Goal: Check status: Check status

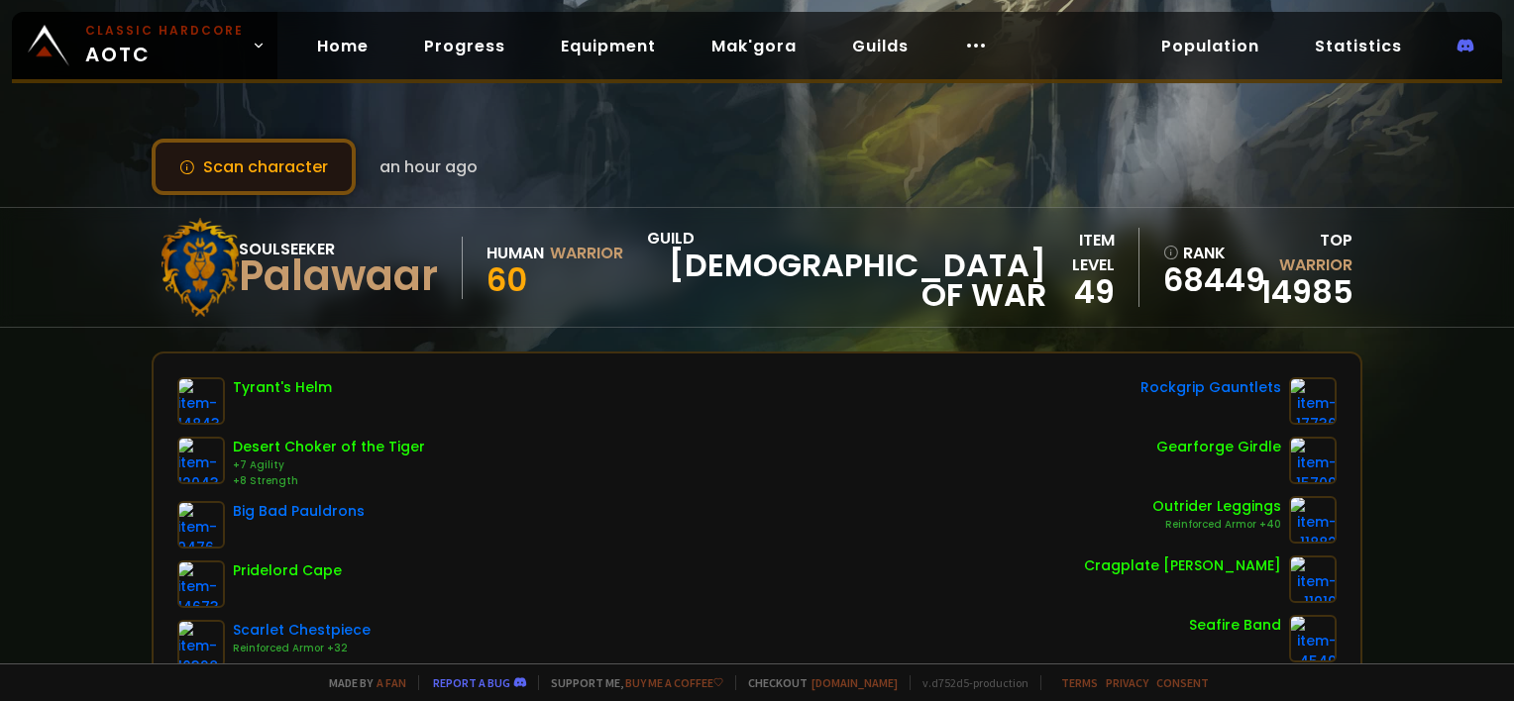
click at [266, 167] on button "Scan character" at bounding box center [254, 167] width 204 height 56
click at [347, 40] on link "Home" at bounding box center [342, 46] width 83 height 41
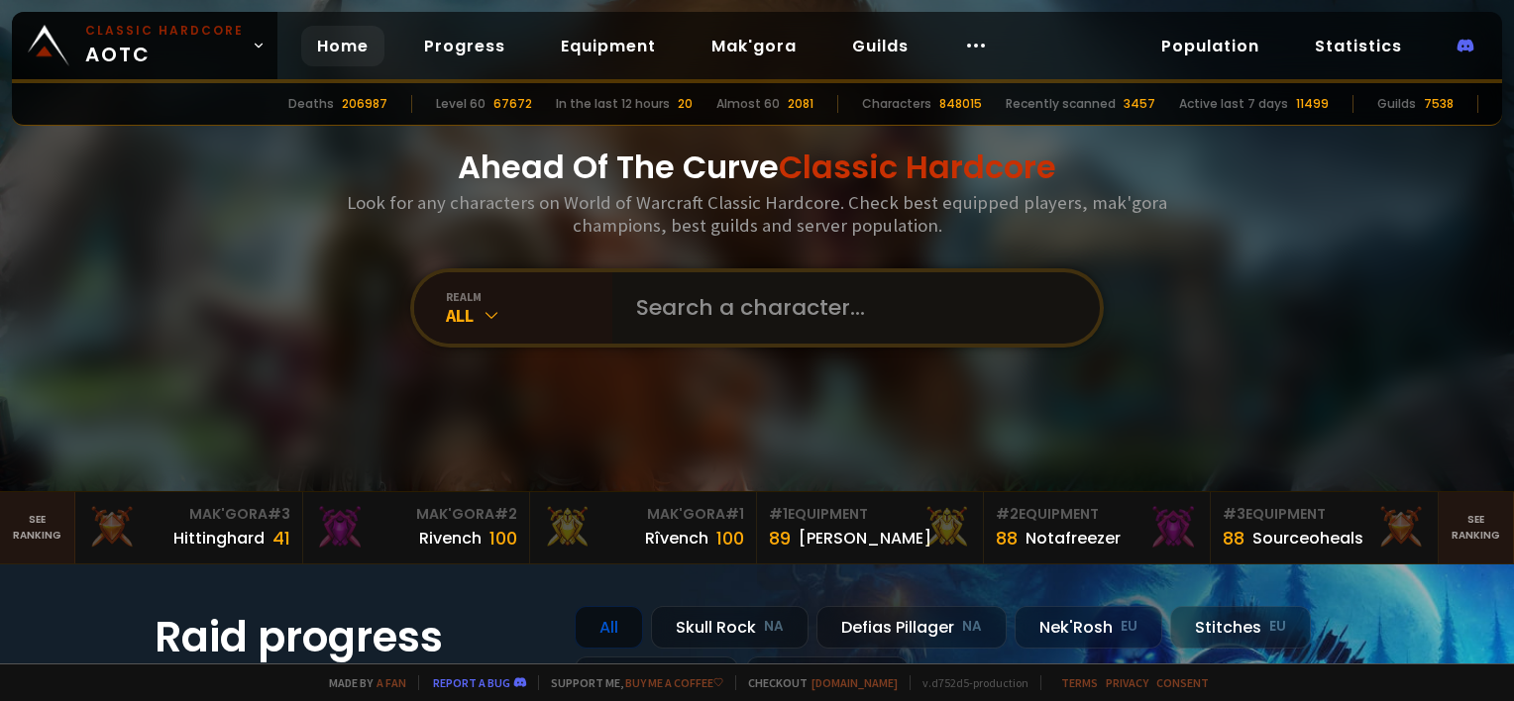
click at [752, 330] on input "text" at bounding box center [850, 307] width 452 height 71
type input "paladav"
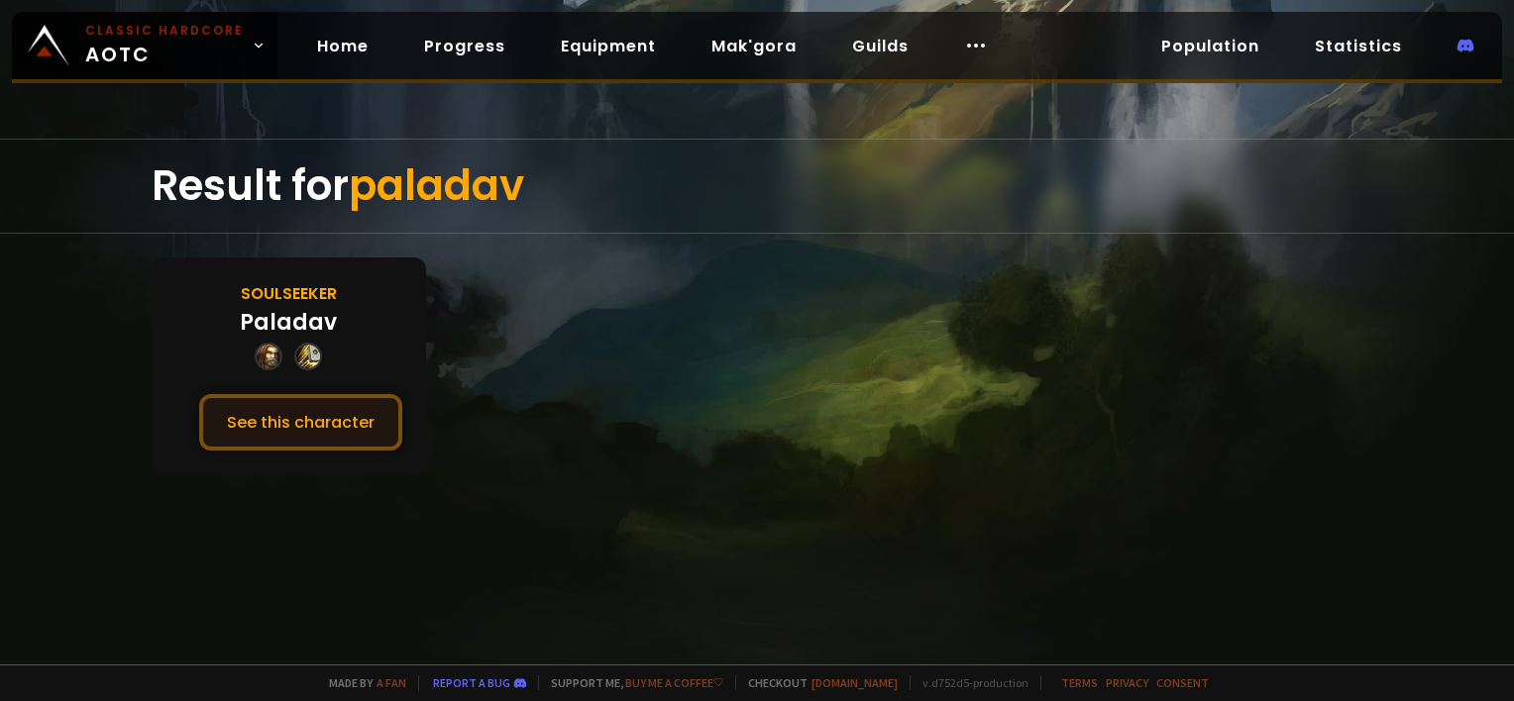
click at [335, 419] on button "See this character" at bounding box center [300, 422] width 203 height 56
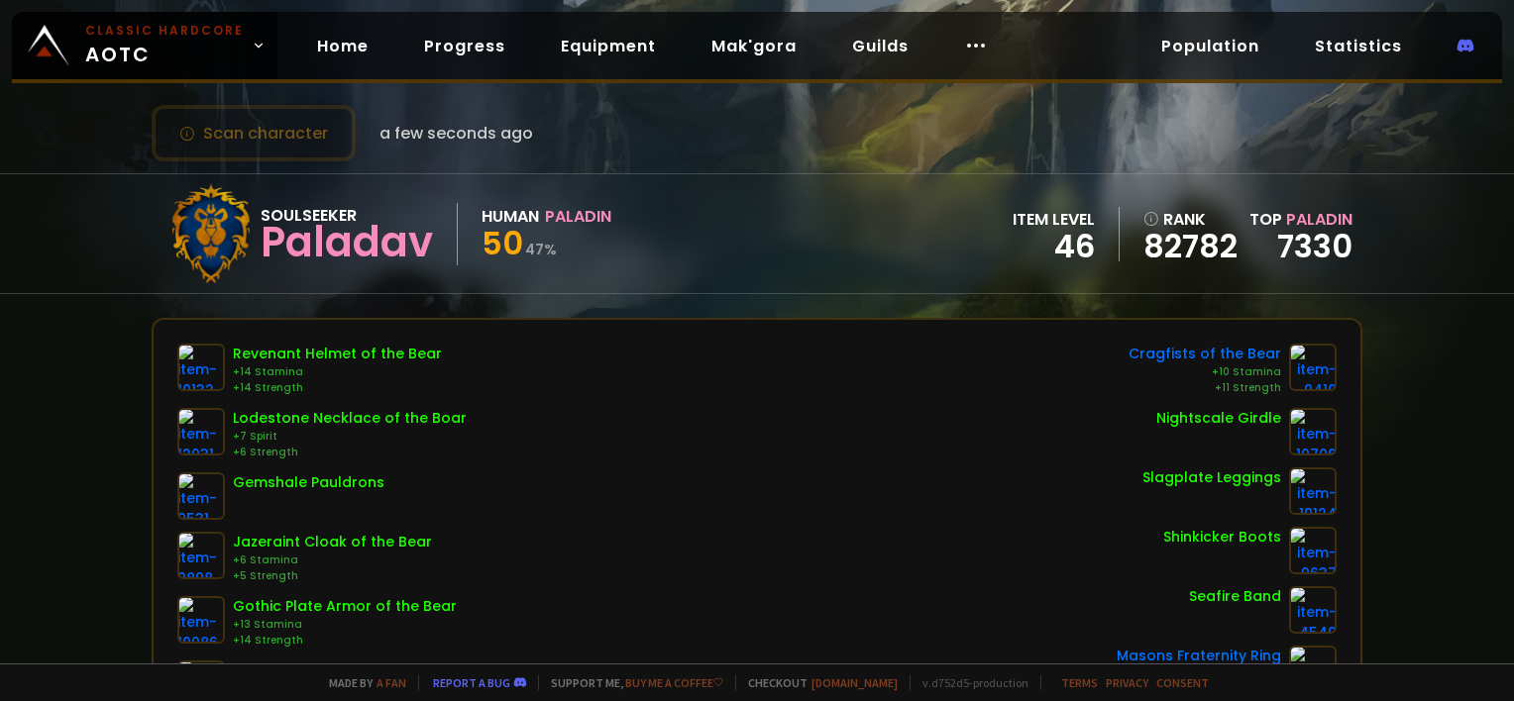
scroll to position [32, 0]
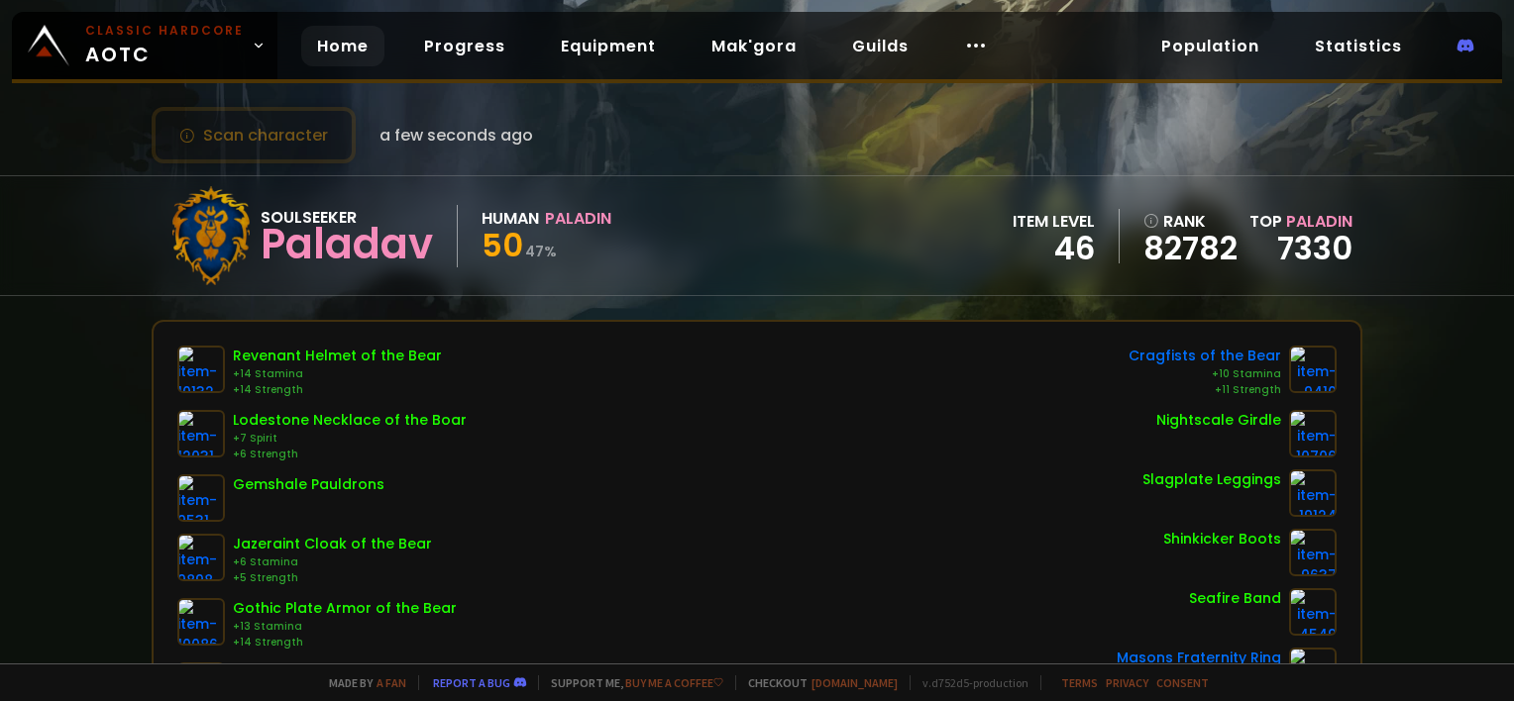
click at [372, 45] on link "Home" at bounding box center [342, 46] width 83 height 41
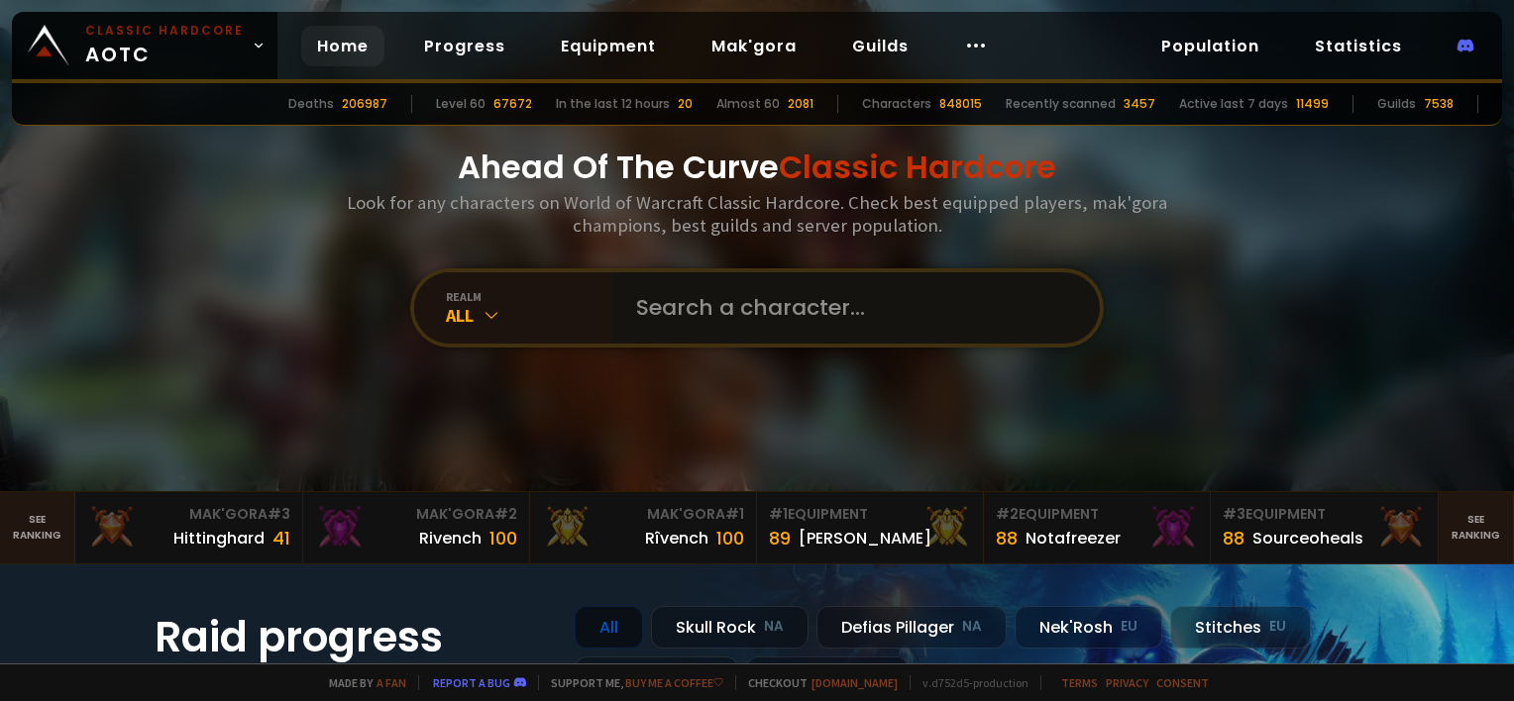
click at [637, 310] on input "text" at bounding box center [850, 307] width 452 height 71
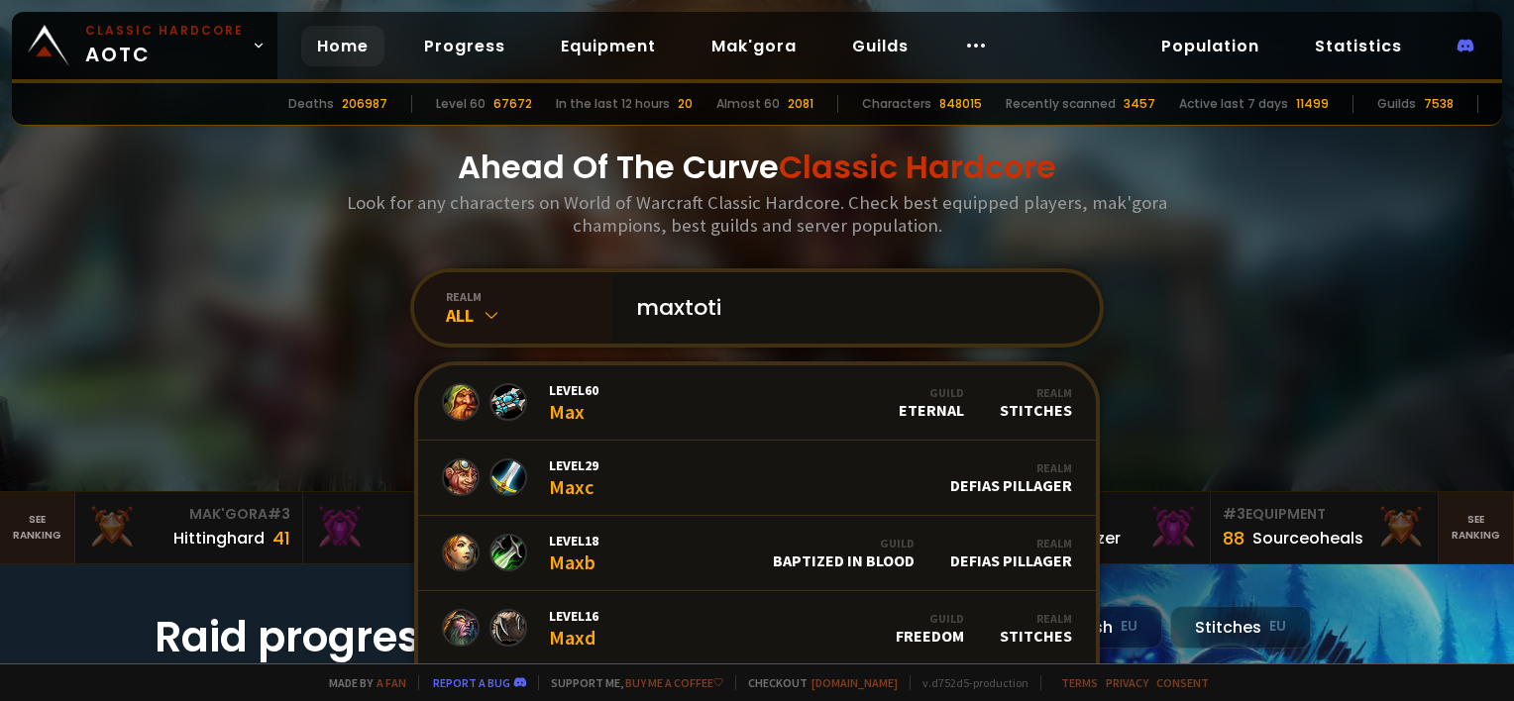
type input "maxtotis"
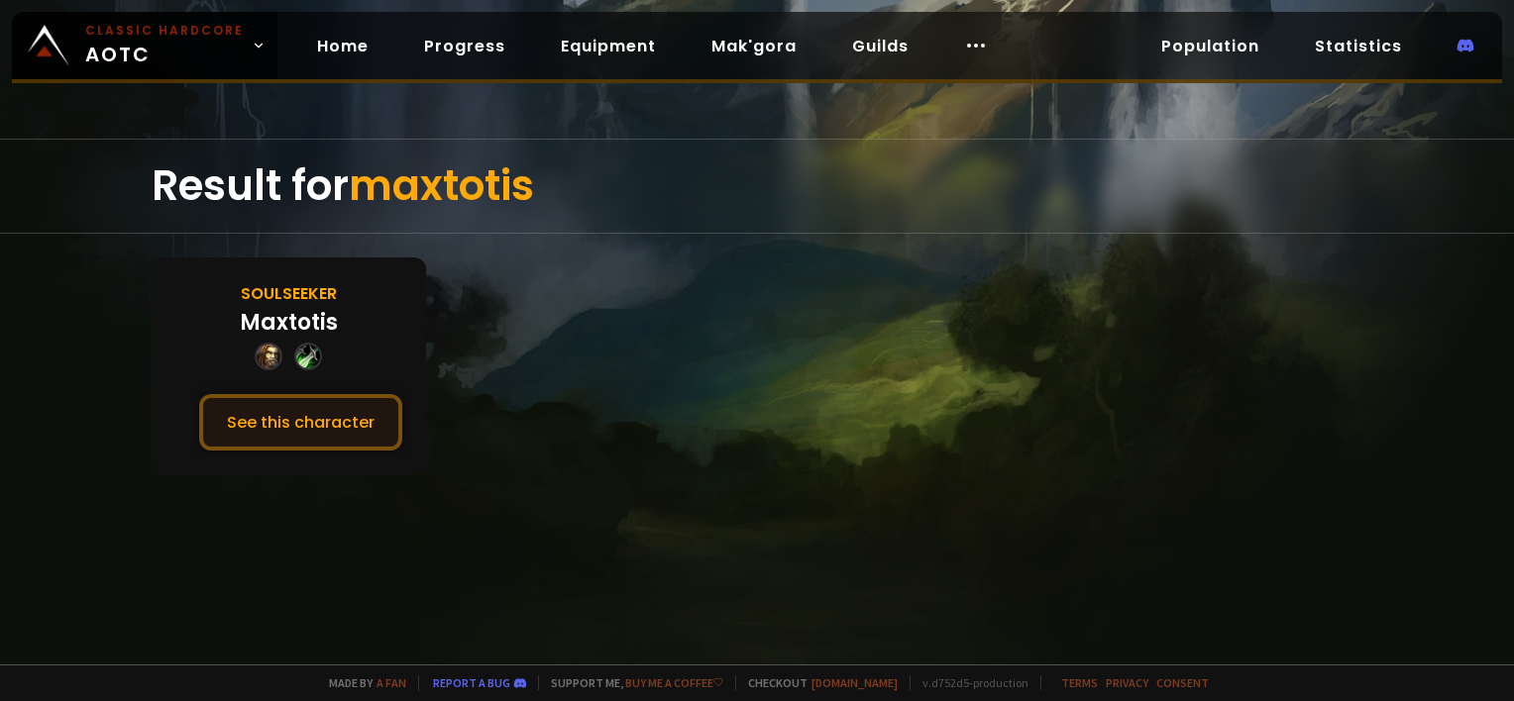
click at [301, 429] on button "See this character" at bounding box center [300, 422] width 203 height 56
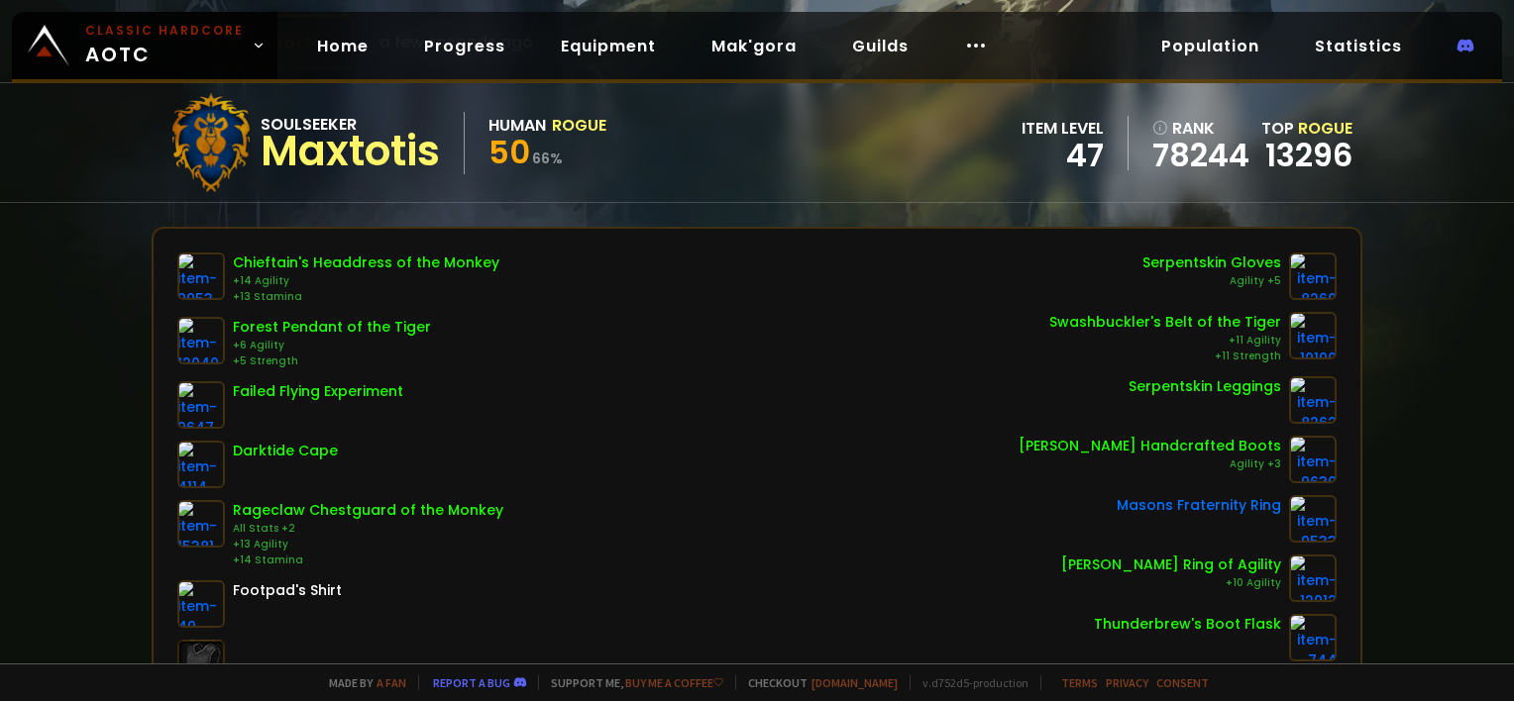
scroll to position [126, 0]
